Goal: Task Accomplishment & Management: Use online tool/utility

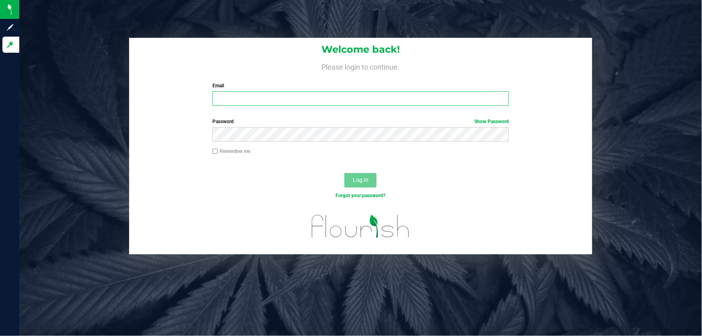
click at [315, 98] on input "Email" at bounding box center [360, 98] width 297 height 14
type input "DDEIOTTE@LIVEPARALLEL.COM"
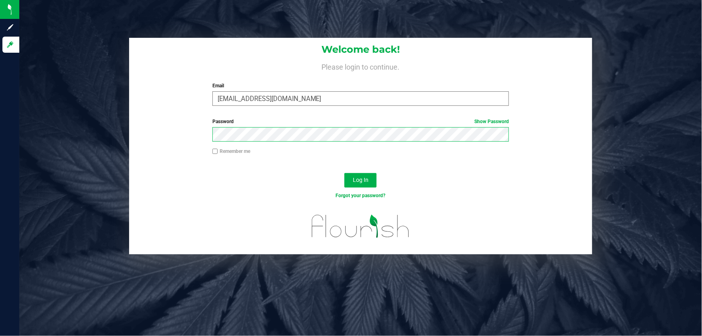
click at [344, 173] on button "Log In" at bounding box center [360, 180] width 32 height 14
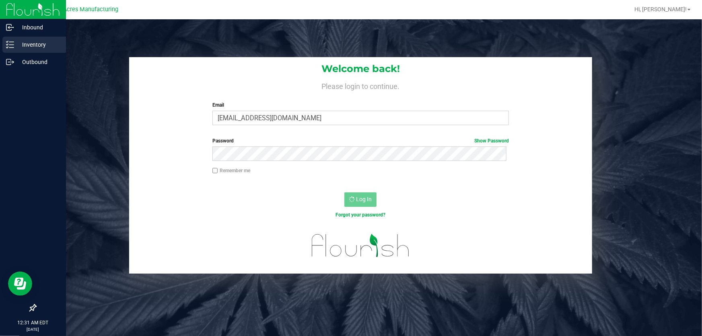
click at [21, 46] on p "Inventory" at bounding box center [38, 45] width 48 height 10
click at [12, 49] on div "Inventory" at bounding box center [34, 45] width 64 height 16
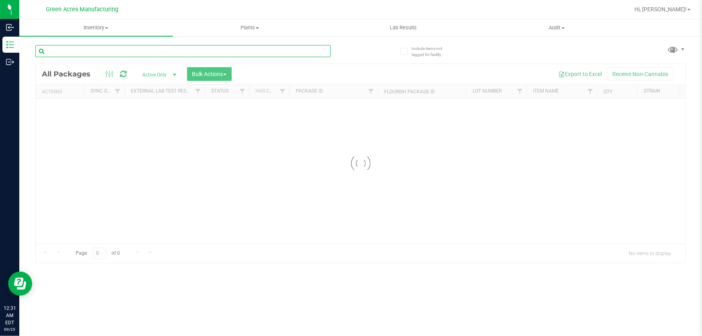
drag, startPoint x: 96, startPoint y: 49, endPoint x: 137, endPoint y: 61, distance: 42.3
click at [97, 49] on input "text" at bounding box center [182, 51] width 295 height 12
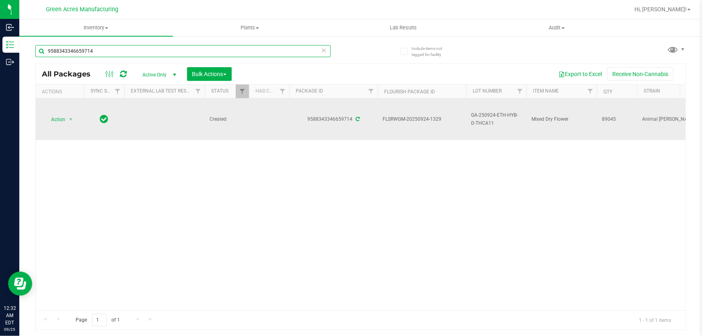
type input "9588343346659714"
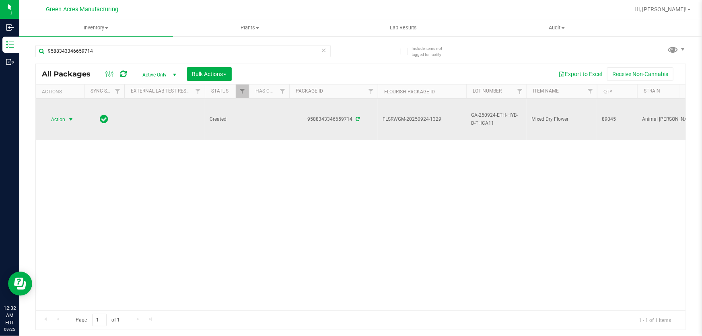
click at [66, 117] on span "select" at bounding box center [71, 119] width 10 height 11
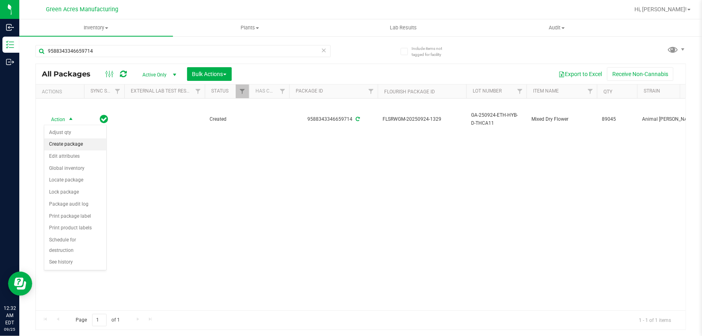
click at [95, 143] on li "Create package" at bounding box center [75, 144] width 62 height 12
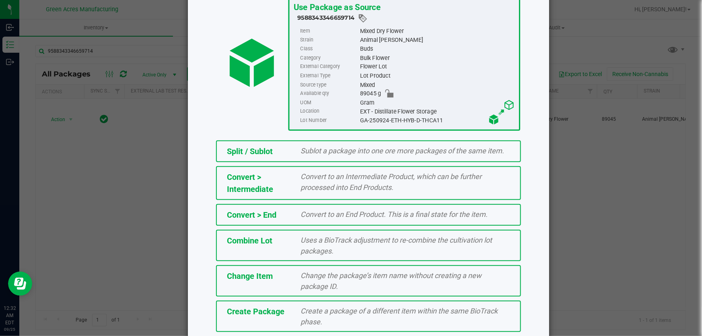
scroll to position [73, 0]
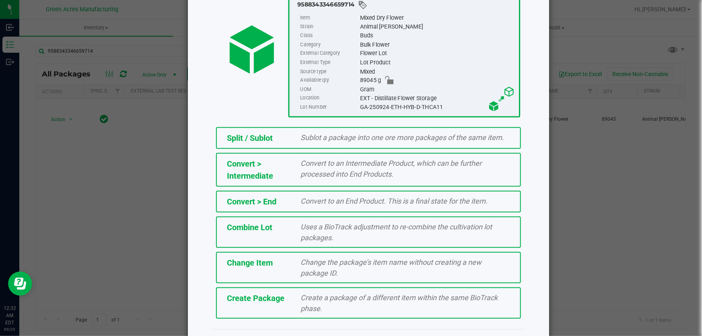
click at [357, 299] on span "Create a package of a different item within the same BioTrack phase." at bounding box center [399, 302] width 197 height 19
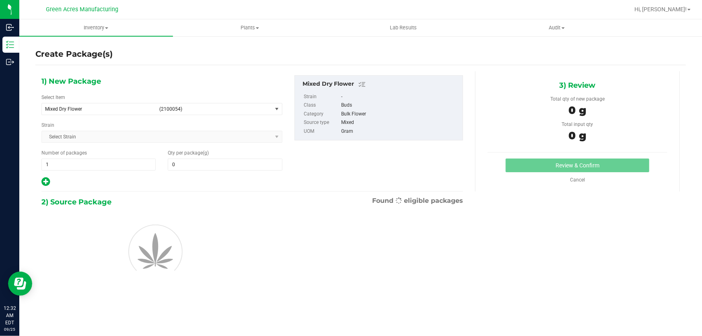
type input "0.0000"
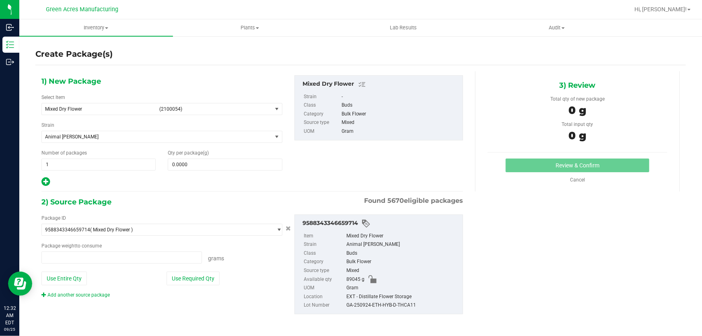
type input "0.0000 g"
click at [274, 112] on span "select" at bounding box center [277, 108] width 10 height 11
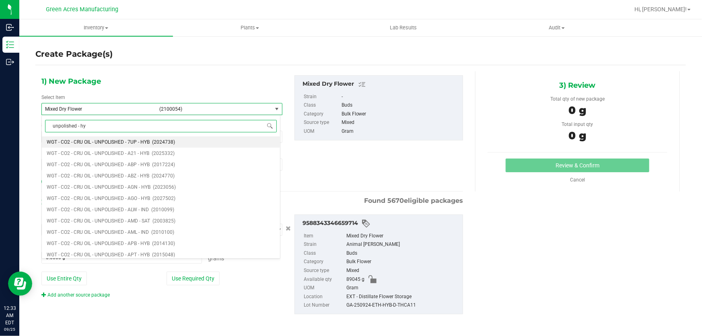
type input "unpolished - hyb"
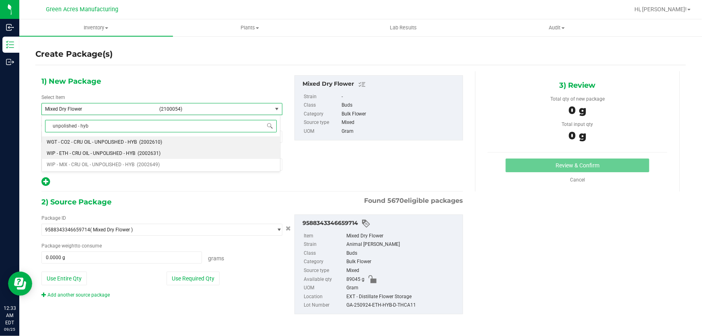
click at [127, 151] on span "WIP - ETH - CRU OIL - UNPOLISHED - HYB" at bounding box center [91, 154] width 89 height 6
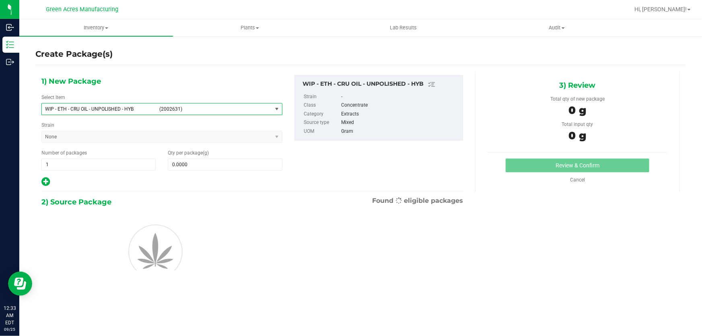
type input "0.0000"
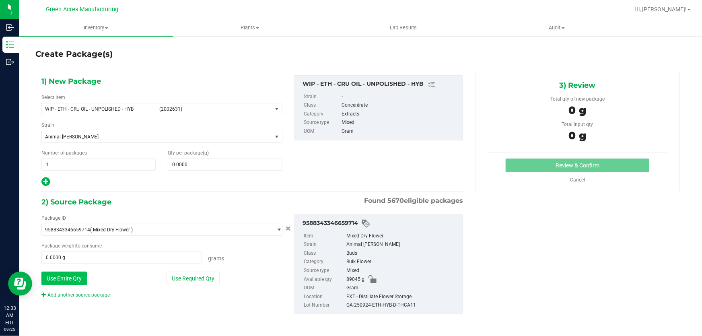
click at [80, 278] on button "Use Entire Qty" at bounding box center [63, 279] width 45 height 14
type input "89045.0000 g"
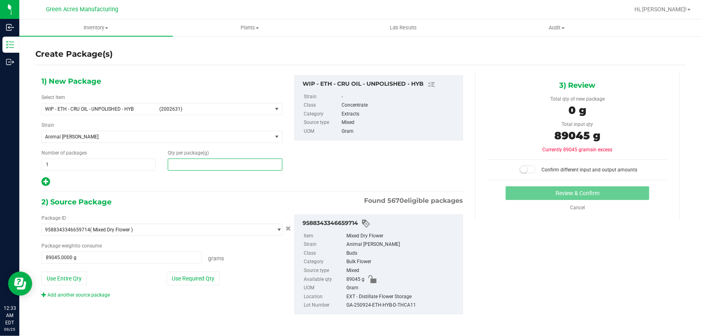
click at [256, 159] on span at bounding box center [225, 165] width 114 height 12
type input "0.0000"
click at [240, 167] on span at bounding box center [225, 165] width 114 height 12
paste input "8904.5"
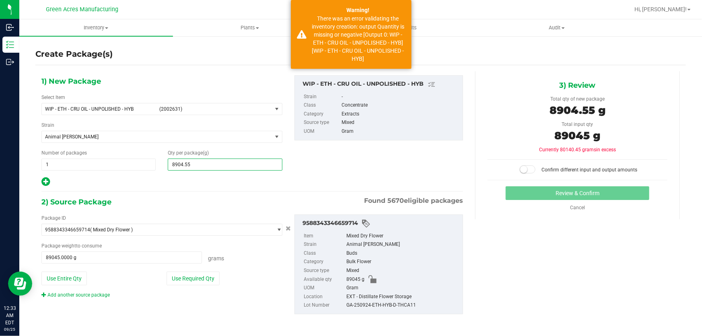
type input "8904.5"
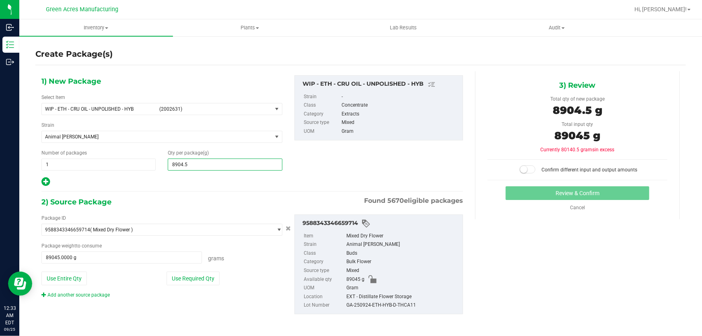
type input "8,904.5000"
click at [526, 167] on span at bounding box center [528, 169] width 16 height 8
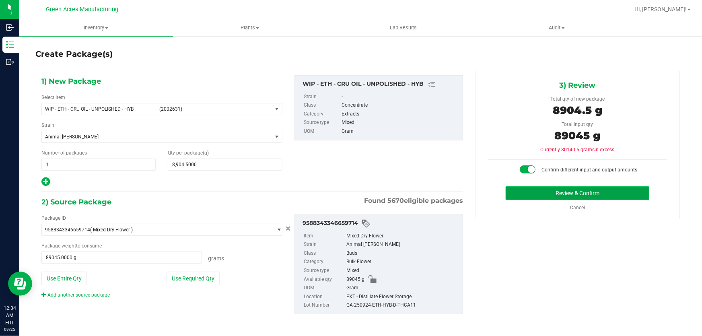
click at [550, 193] on button "Review & Confirm" at bounding box center [578, 193] width 144 height 14
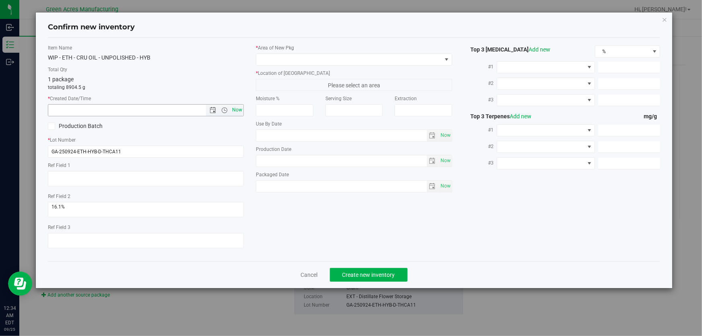
click at [240, 107] on span "Now" at bounding box center [238, 110] width 14 height 12
type input "[DATE] 12:34 AM"
click at [325, 52] on div "* Area of [GEOGRAPHIC_DATA]" at bounding box center [354, 54] width 196 height 21
click at [328, 56] on span at bounding box center [348, 59] width 185 height 11
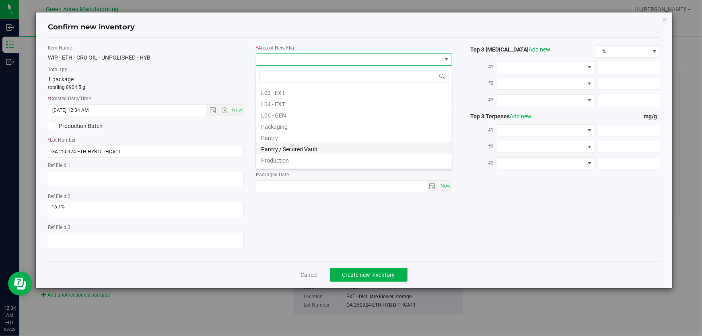
scroll to position [183, 0]
click at [320, 103] on li "L04 - EXT" at bounding box center [354, 101] width 196 height 11
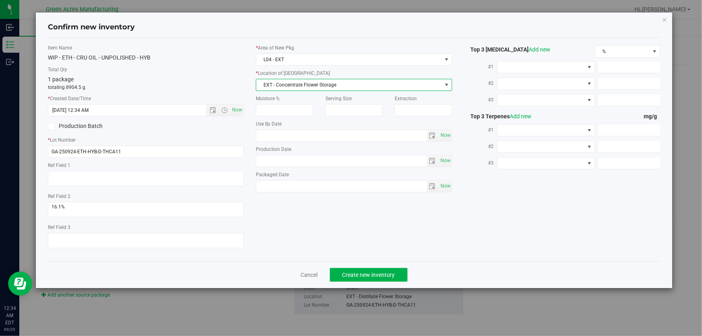
click at [334, 87] on span "EXT - Concentrate Flower Storage" at bounding box center [348, 84] width 185 height 11
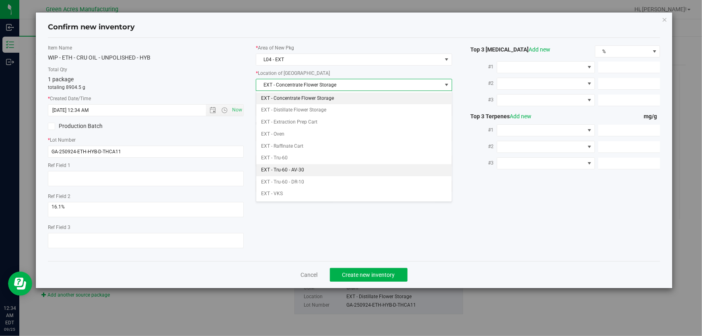
click at [330, 173] on li "EXT - Tru-60 - AV-30" at bounding box center [354, 170] width 196 height 12
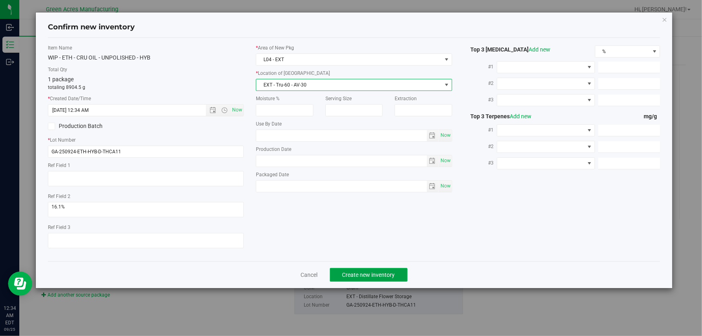
click at [390, 270] on button "Create new inventory" at bounding box center [369, 275] width 78 height 14
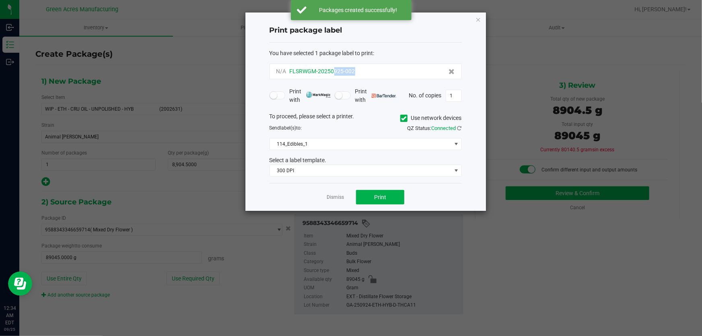
drag, startPoint x: 365, startPoint y: 74, endPoint x: 334, endPoint y: 74, distance: 31.4
click at [334, 74] on div "N/A FLSRWGM-20250925-002" at bounding box center [365, 71] width 179 height 8
copy span "925-002"
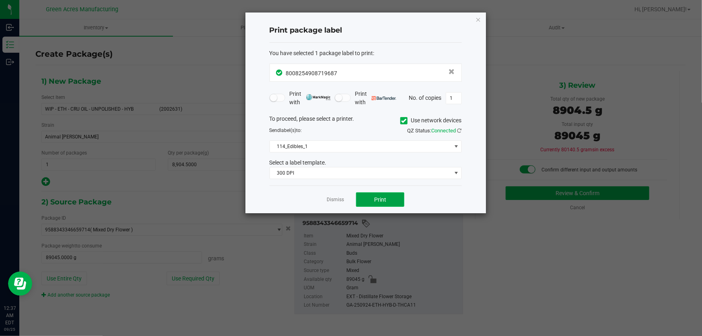
click at [390, 200] on button "Print" at bounding box center [380, 199] width 48 height 14
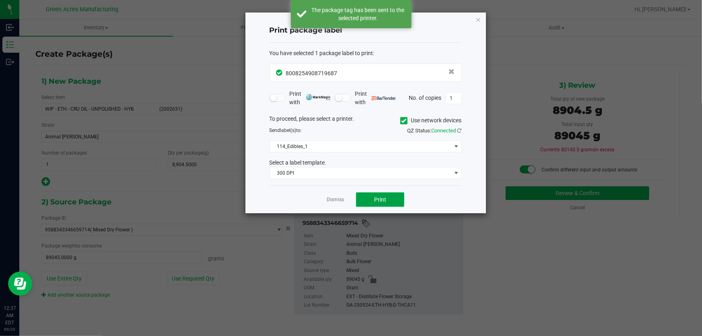
click at [390, 200] on button "Print" at bounding box center [380, 199] width 48 height 14
click at [397, 137] on div "To proceed, please select a printer. Use network devices Send label(s) to: QZ S…" at bounding box center [366, 147] width 192 height 65
click at [393, 153] on div "To proceed, please select a printer. Use network devices Send label(s) to: QZ S…" at bounding box center [366, 147] width 192 height 65
click at [394, 151] on span "114_Edibles_1" at bounding box center [360, 146] width 181 height 11
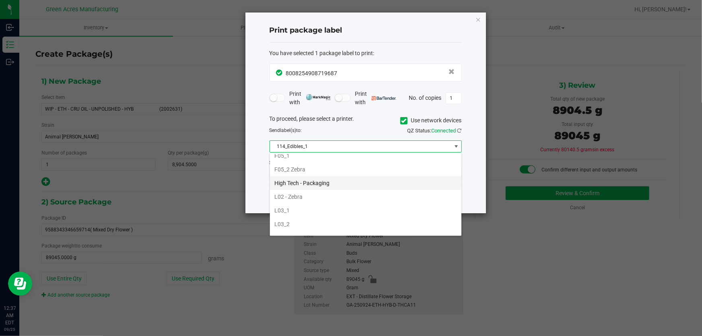
scroll to position [256, 0]
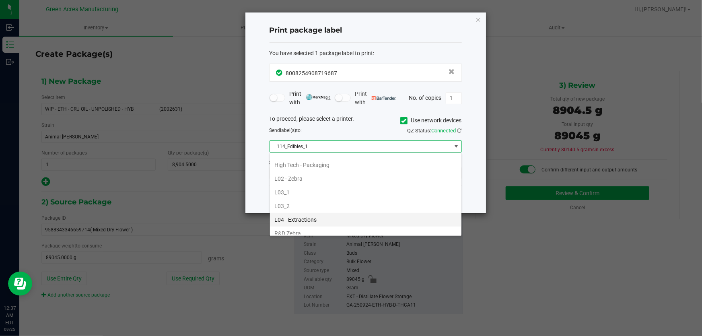
click at [341, 217] on li "L04 - Extractions" at bounding box center [366, 220] width 192 height 14
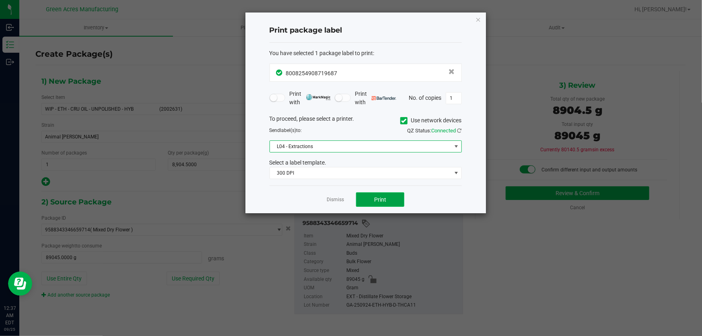
click at [389, 200] on button "Print" at bounding box center [380, 199] width 48 height 14
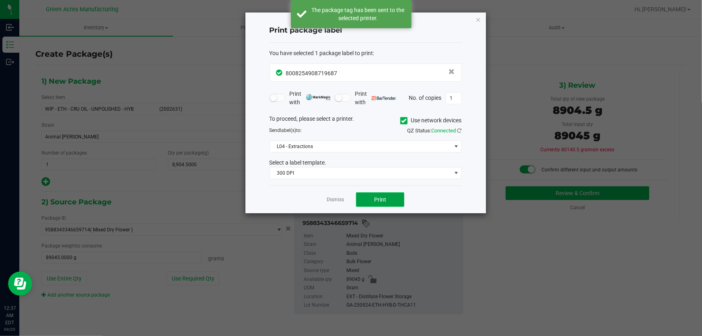
click at [389, 200] on button "Print" at bounding box center [380, 199] width 48 height 14
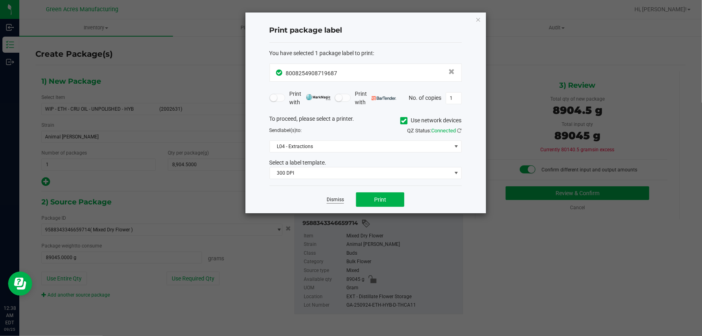
click at [337, 199] on link "Dismiss" at bounding box center [335, 199] width 17 height 7
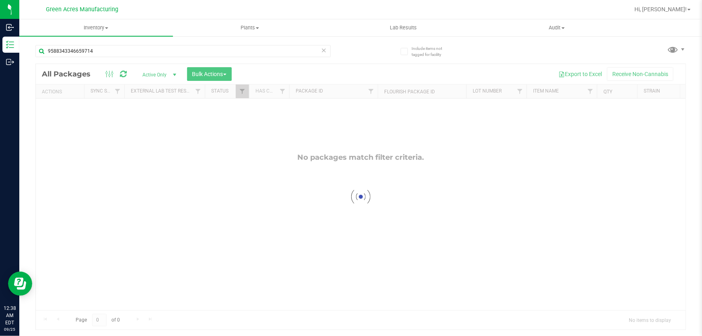
click at [325, 50] on icon at bounding box center [324, 50] width 6 height 10
